Goal: Transaction & Acquisition: Purchase product/service

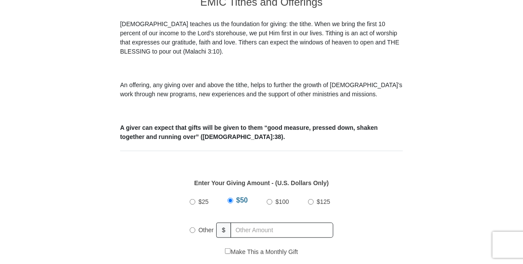
scroll to position [304, 0]
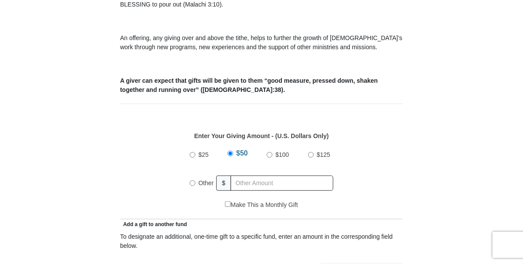
click at [192, 180] on input "Other" at bounding box center [193, 183] width 6 height 6
radio input "true"
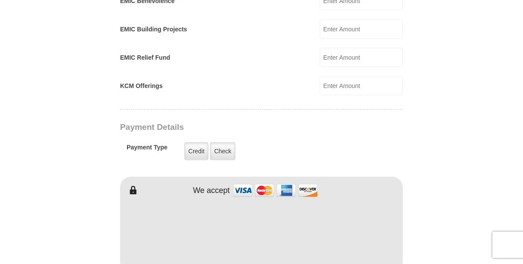
scroll to position [610, 0]
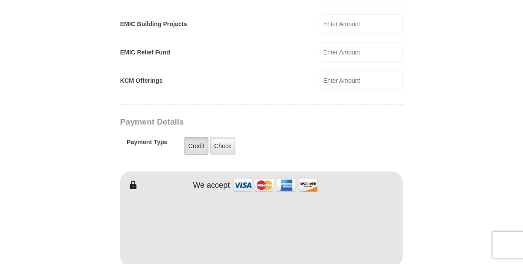
type input "46.00"
click at [196, 137] on label "Credit" at bounding box center [197, 146] width 24 height 18
click at [0, 0] on input "Credit" at bounding box center [0, 0] width 0 height 0
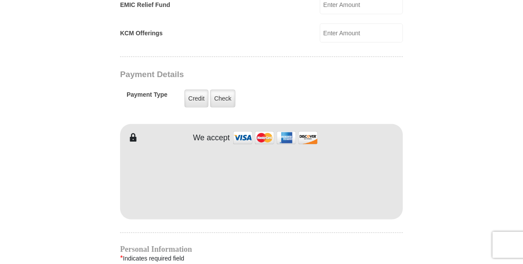
scroll to position [696, 0]
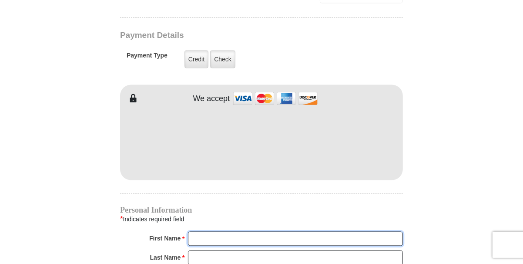
click at [236, 232] on input "First Name *" at bounding box center [295, 239] width 215 height 15
type input "[PERSON_NAME]"
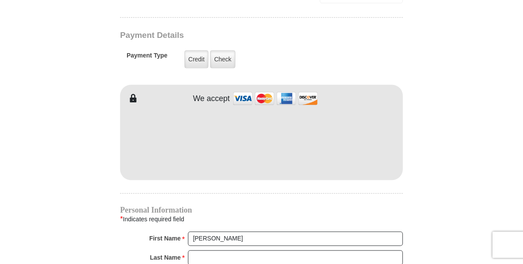
type input "35.00"
type input "[PERSON_NAME]"
type input "[PERSON_NAME][EMAIL_ADDRESS][DOMAIN_NAME]"
type input "[STREET_ADDRESS][US_STATE]"
type input "Van"
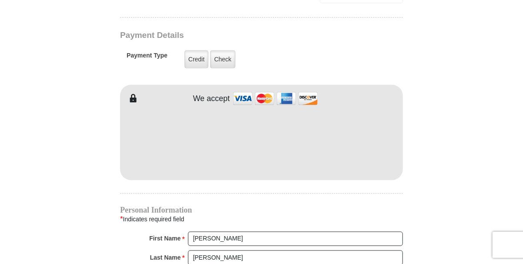
select select "[GEOGRAPHIC_DATA]"
type input "75790"
type input "[PHONE_NUMBER]"
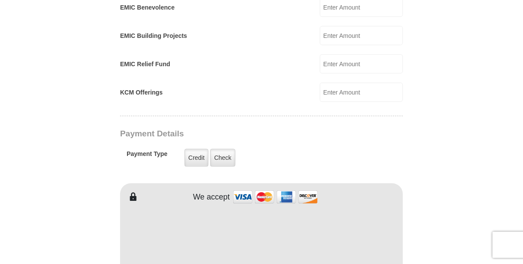
scroll to position [523, 0]
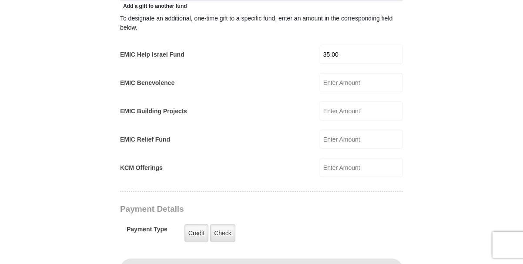
drag, startPoint x: 351, startPoint y: 41, endPoint x: 351, endPoint y: 61, distance: 20.0
click at [351, 45] on input "35.00" at bounding box center [361, 54] width 83 height 19
type input "3"
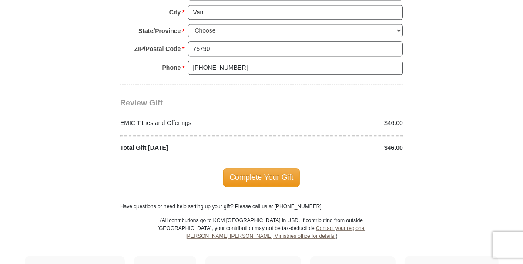
scroll to position [1089, 0]
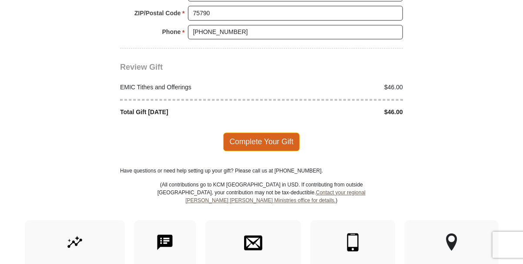
click at [260, 132] on span "Complete Your Gift" at bounding box center [261, 141] width 77 height 18
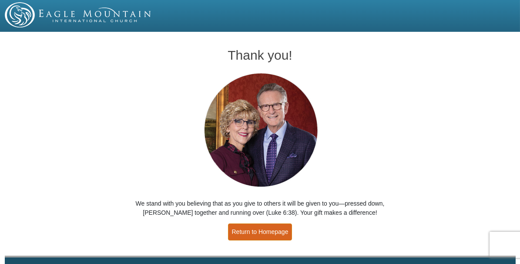
click at [255, 231] on link "Return to Homepage" at bounding box center [260, 231] width 64 height 17
